Goal: Information Seeking & Learning: Learn about a topic

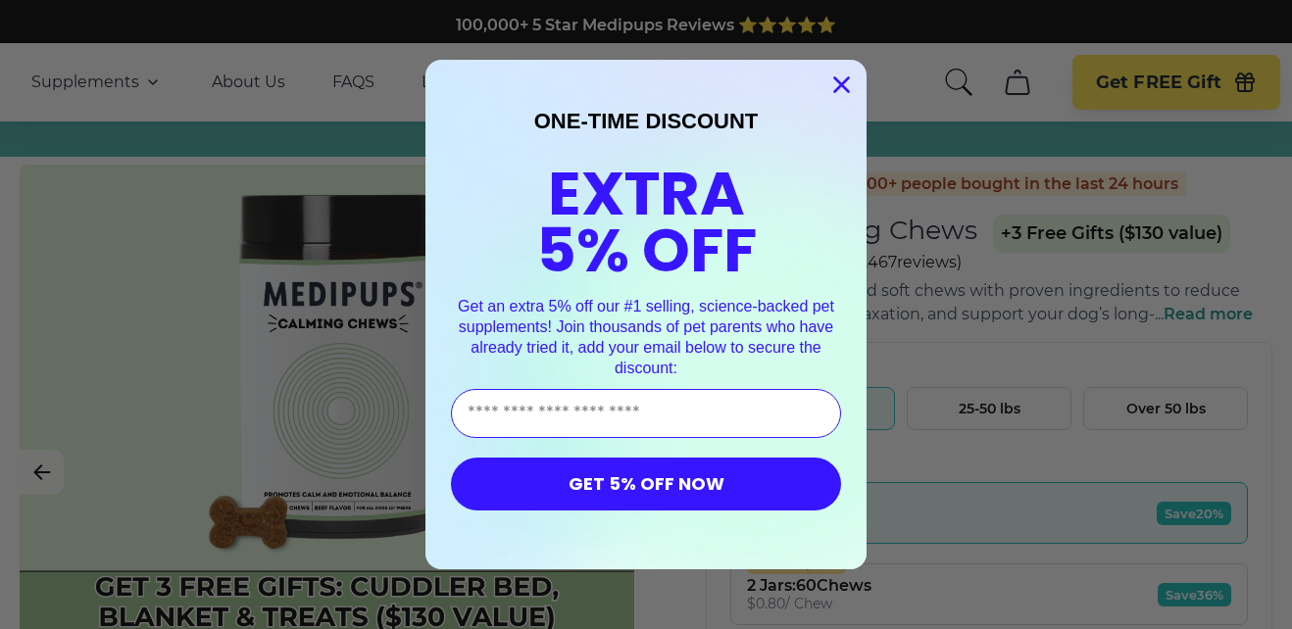
click at [835, 86] on icon "Close dialog" at bounding box center [842, 85] width 14 height 14
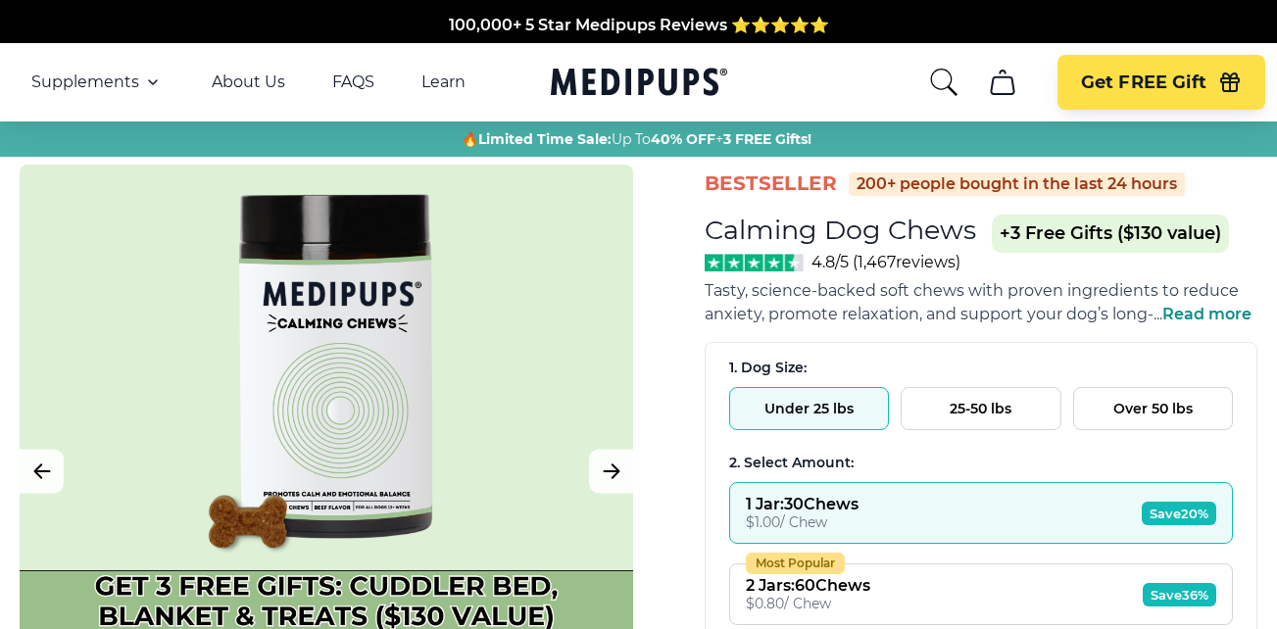
click at [1149, 406] on button "Over 50 lbs" at bounding box center [1153, 408] width 160 height 43
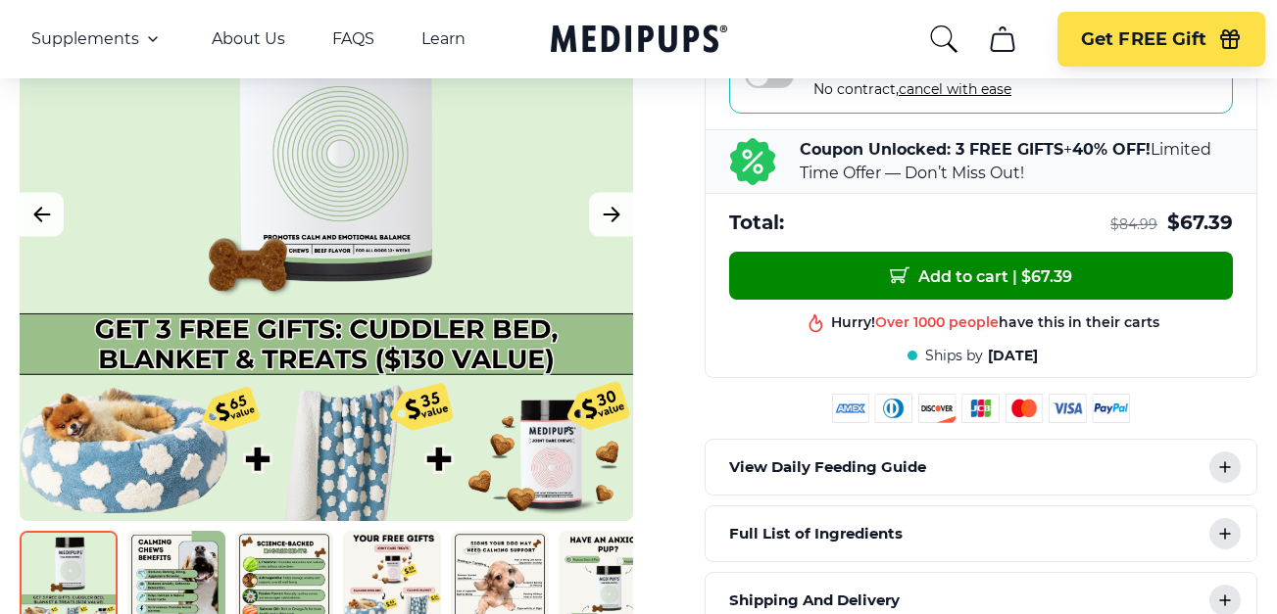
scroll to position [770, 0]
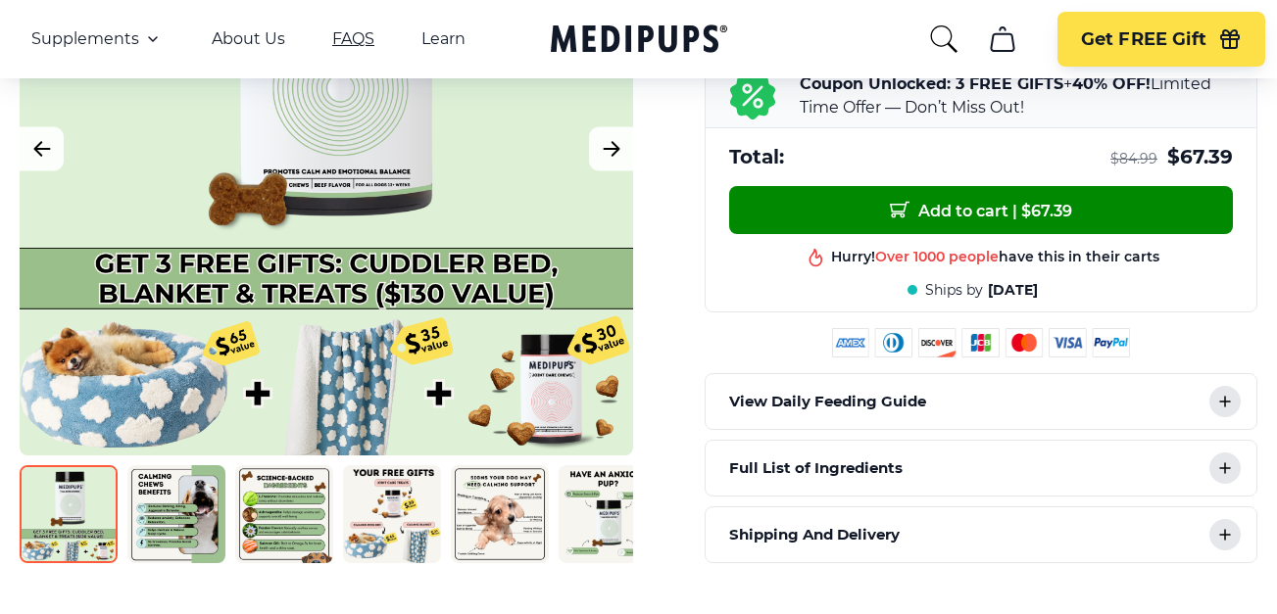
click at [350, 43] on link "FAQS" at bounding box center [353, 39] width 42 height 20
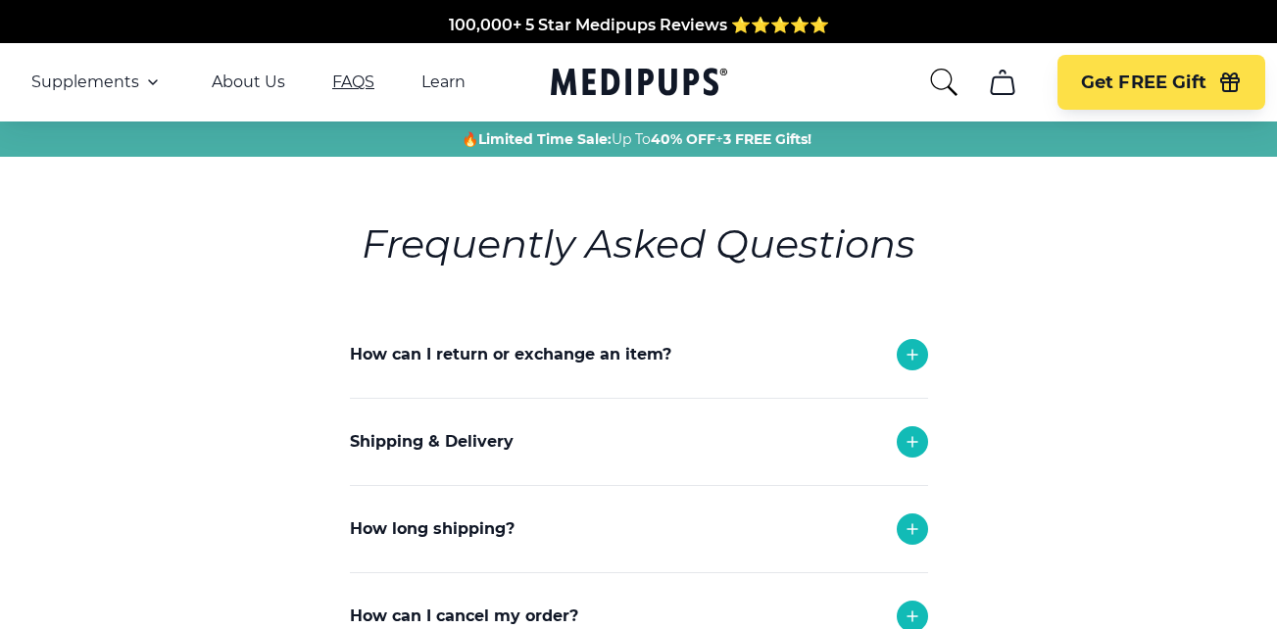
click at [346, 76] on link "FAQS" at bounding box center [353, 83] width 42 height 20
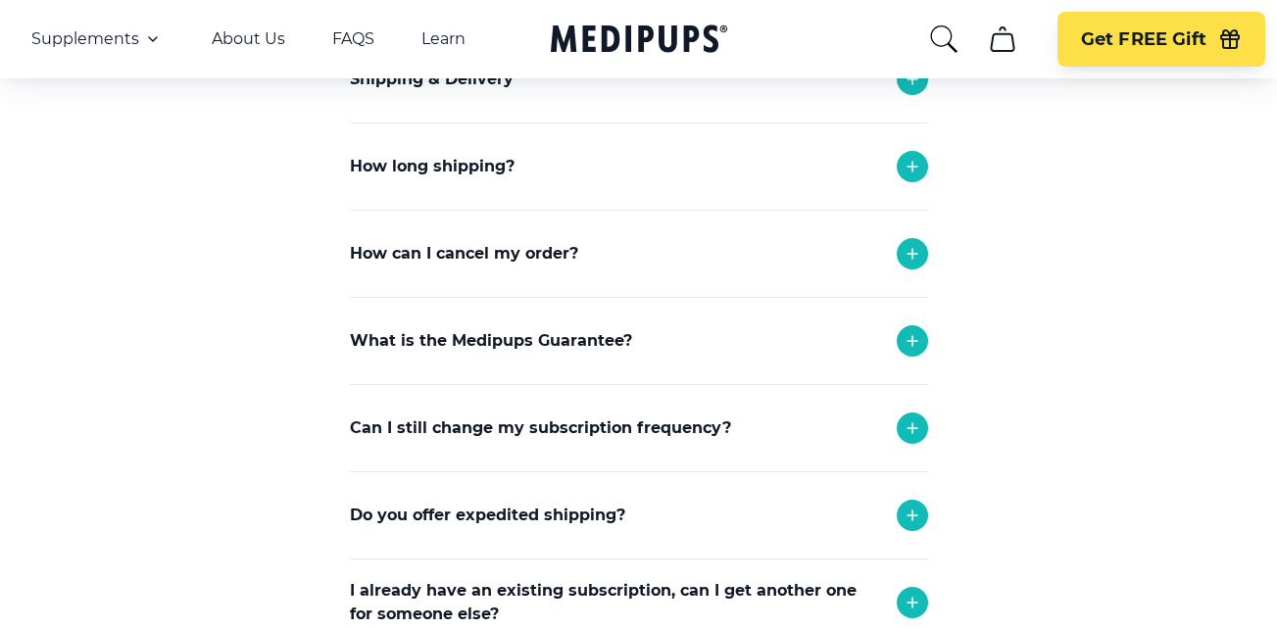
scroll to position [355, 0]
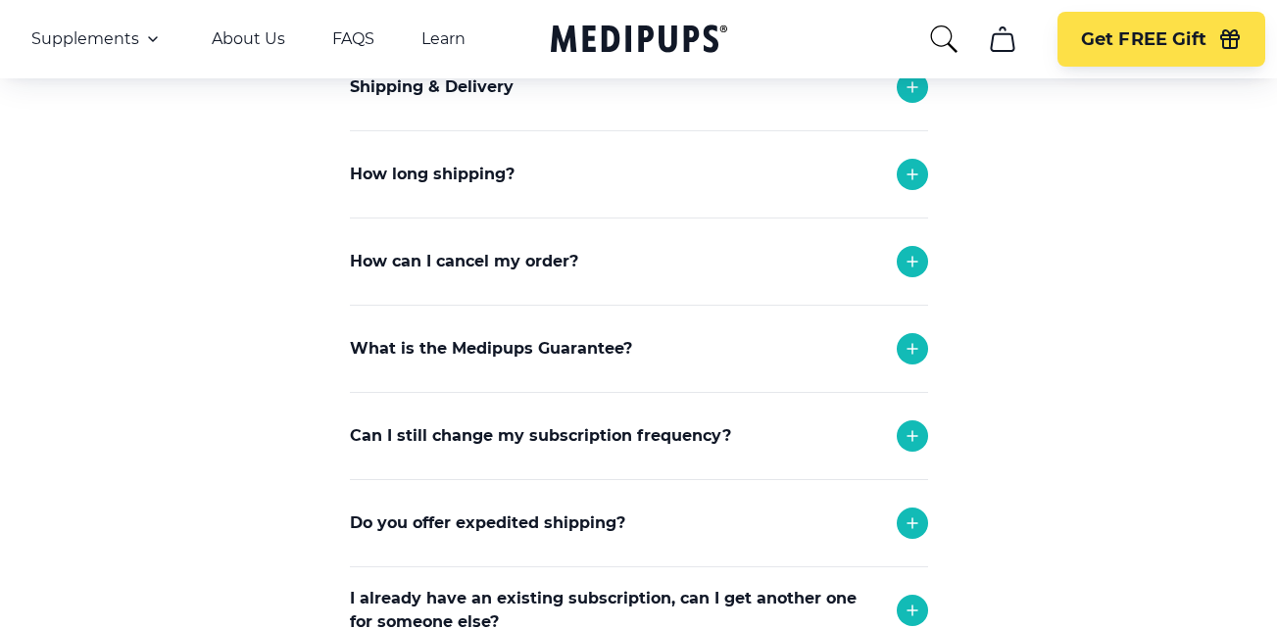
click at [904, 343] on icon at bounding box center [913, 349] width 24 height 24
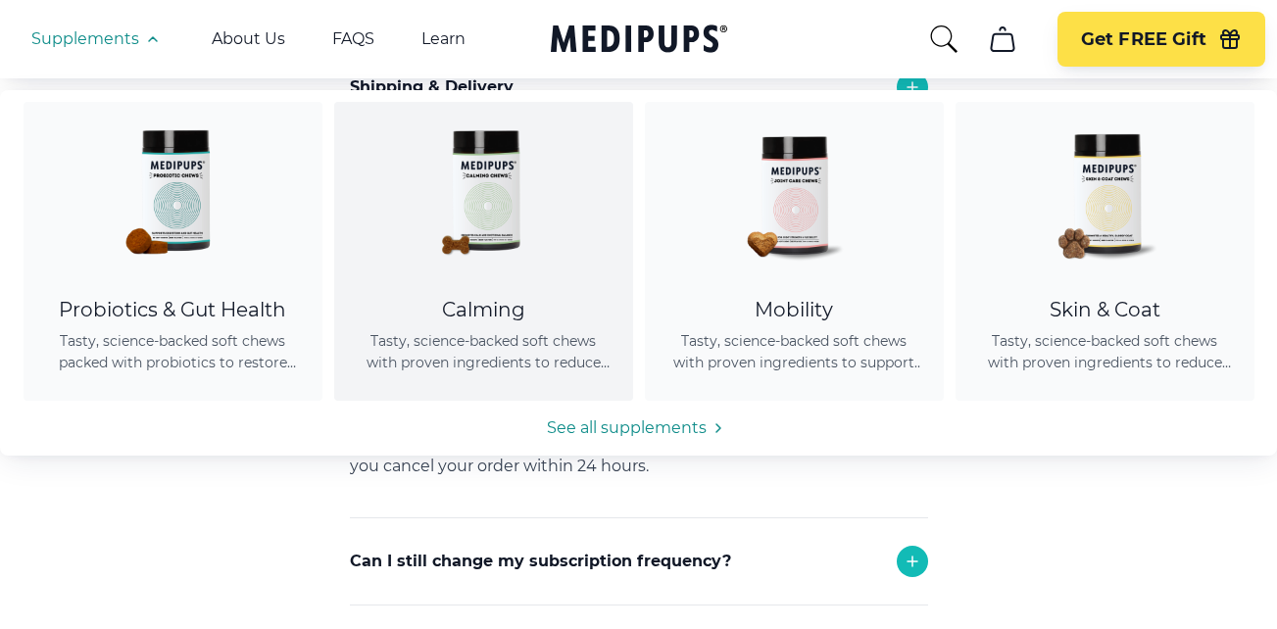
click at [502, 197] on img at bounding box center [483, 190] width 176 height 176
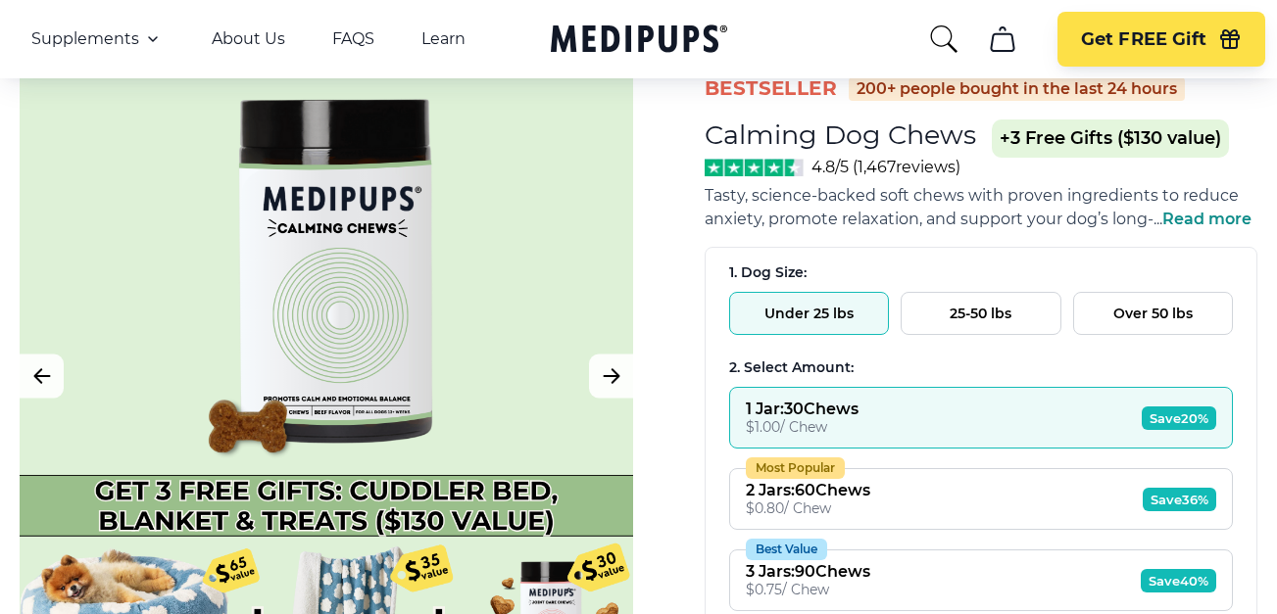
scroll to position [126, 0]
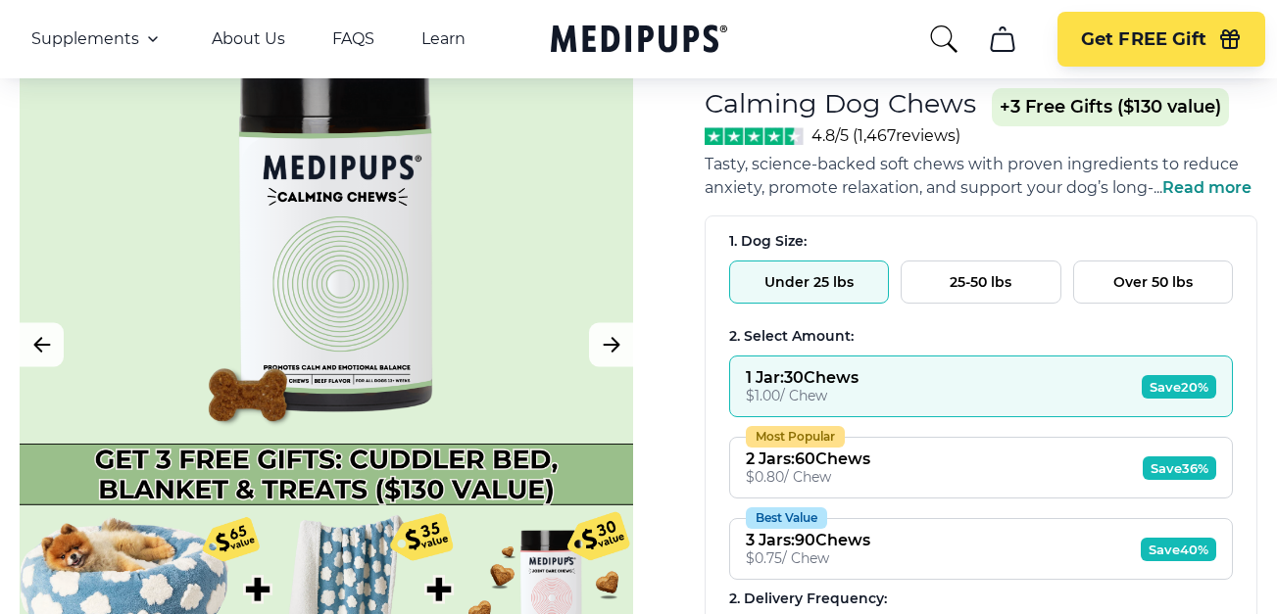
click at [1242, 186] on span "Read more" at bounding box center [1206, 187] width 89 height 19
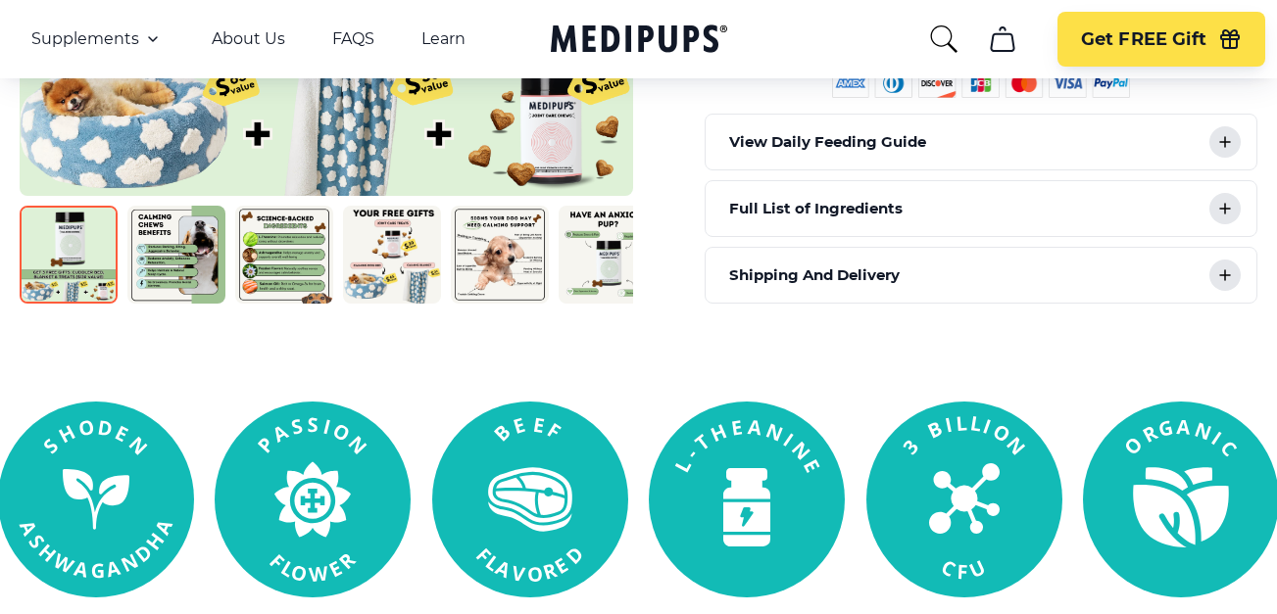
scroll to position [1094, 0]
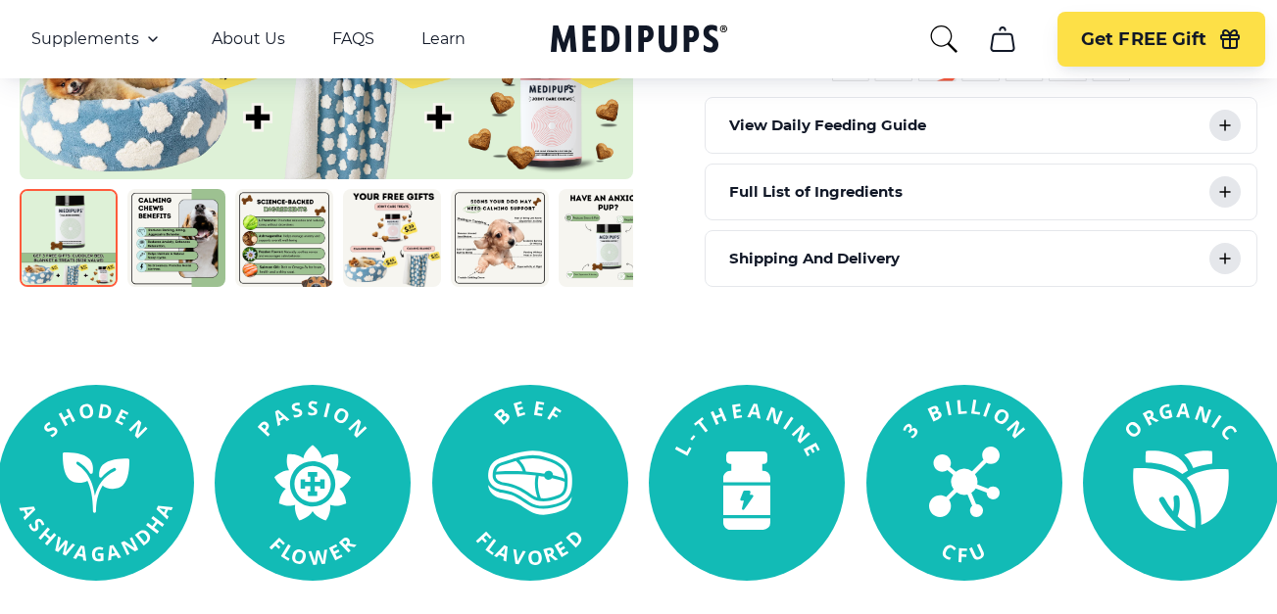
click at [1225, 190] on icon at bounding box center [1225, 192] width 10 height 10
